Goal: Task Accomplishment & Management: Use online tool/utility

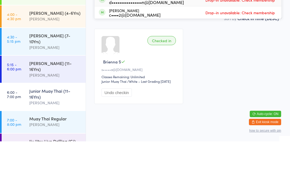
type input "Dall"
click at [237, 45] on span "Drop-in unavailable: Check membership" at bounding box center [240, 49] width 72 height 8
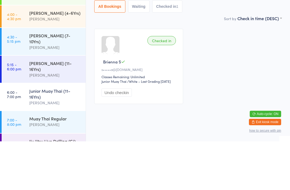
scroll to position [29, 0]
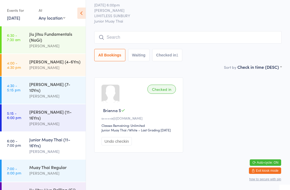
click at [116, 31] on input "search" at bounding box center [188, 37] width 188 height 12
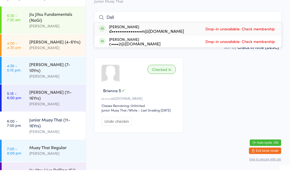
type input "Dall"
click at [228, 73] on div "Checked in [PERSON_NAME] S s•••••a@[DOMAIN_NAME] Classes Remaining: Unlimited J…" at bounding box center [188, 115] width 197 height 85
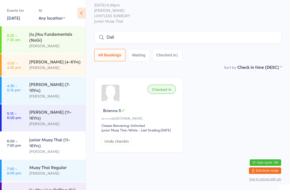
click at [51, 170] on div "[PERSON_NAME]" at bounding box center [55, 173] width 52 height 6
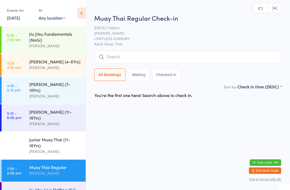
click at [115, 53] on input "search" at bounding box center [188, 57] width 188 height 12
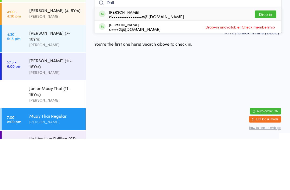
type input "Dall"
click at [269, 62] on button "Drop in" at bounding box center [266, 66] width 22 height 8
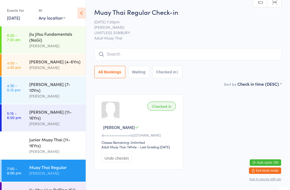
click at [109, 53] on input "search" at bounding box center [188, 54] width 188 height 12
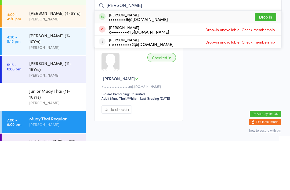
type input "[PERSON_NAME]"
click at [123, 59] on div "[PERSON_NAME] r••••••••9@[DOMAIN_NAME] Drop in" at bounding box center [188, 65] width 187 height 12
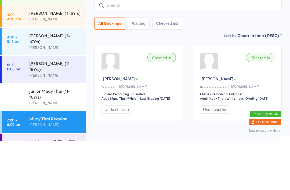
type input "t"
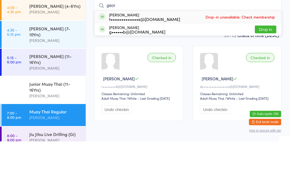
scroll to position [7, 0]
type input "geor"
click at [263, 74] on button "Drop in" at bounding box center [266, 78] width 22 height 8
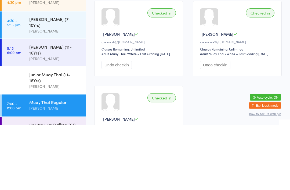
scroll to position [0, 0]
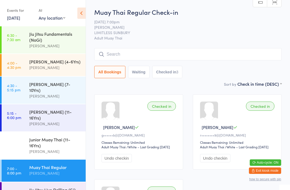
click at [126, 57] on input "search" at bounding box center [188, 54] width 188 height 12
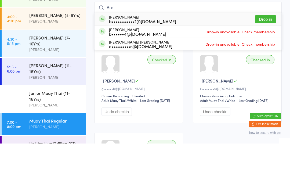
type input "Bre"
click at [262, 62] on button "Drop in" at bounding box center [266, 66] width 22 height 8
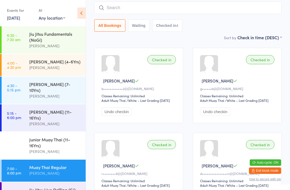
click at [260, 4] on input "search" at bounding box center [188, 8] width 188 height 12
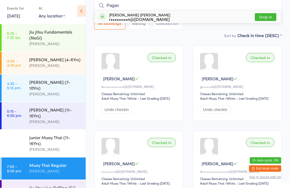
type input "Pagan"
click at [270, 16] on button "Drop in" at bounding box center [266, 19] width 22 height 8
